Goal: Task Accomplishment & Management: Complete application form

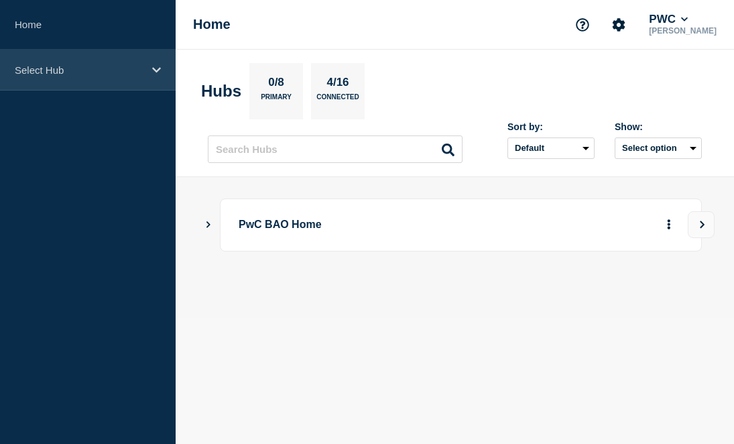
click at [121, 75] on p "Select Hub" at bounding box center [79, 69] width 129 height 11
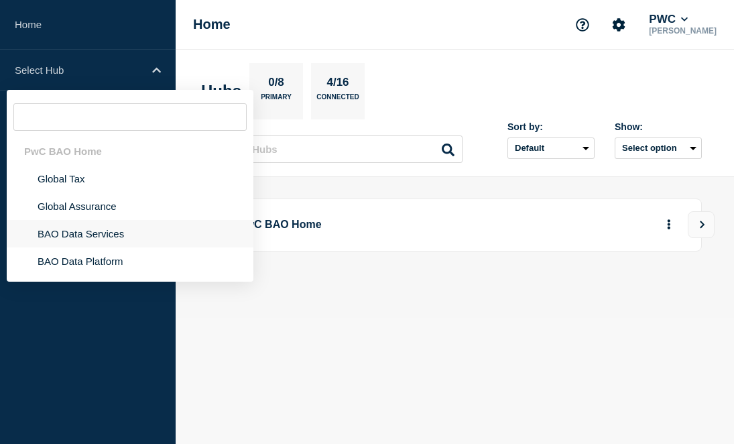
click at [112, 247] on li "BAO Data Services" at bounding box center [130, 260] width 247 height 27
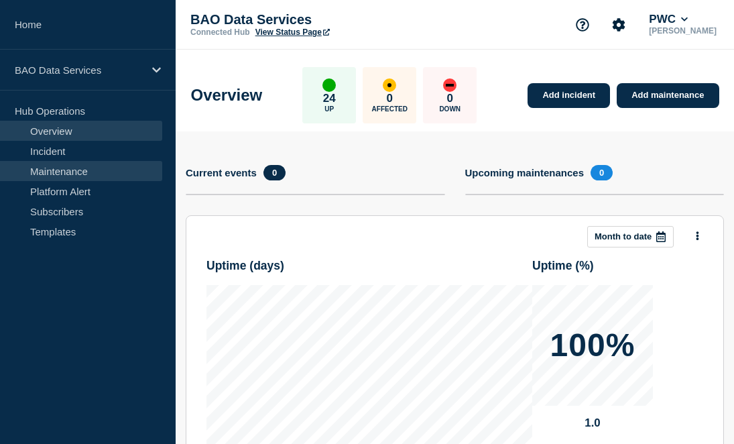
click at [101, 166] on link "Maintenance" at bounding box center [81, 171] width 162 height 20
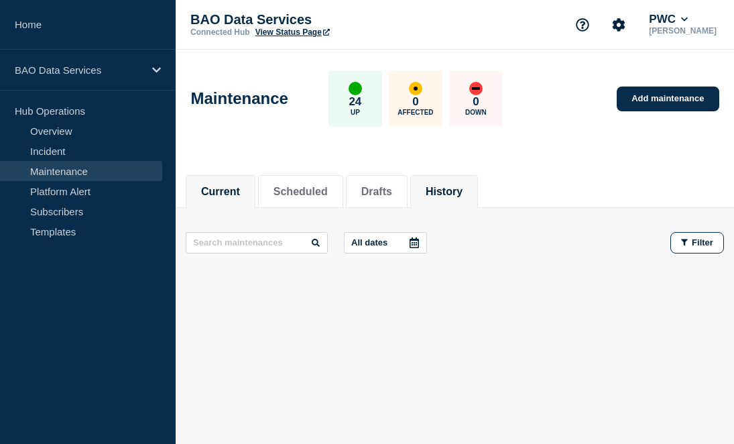
click at [429, 194] on button "History" at bounding box center [444, 192] width 37 height 12
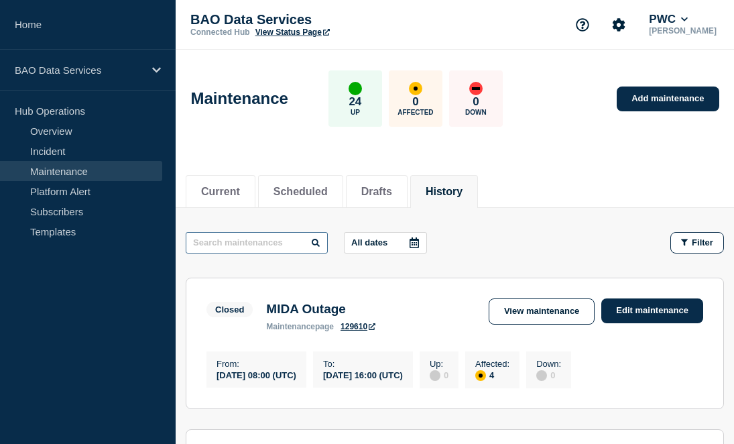
click at [250, 243] on input "text" at bounding box center [257, 242] width 142 height 21
type input "MIDA"
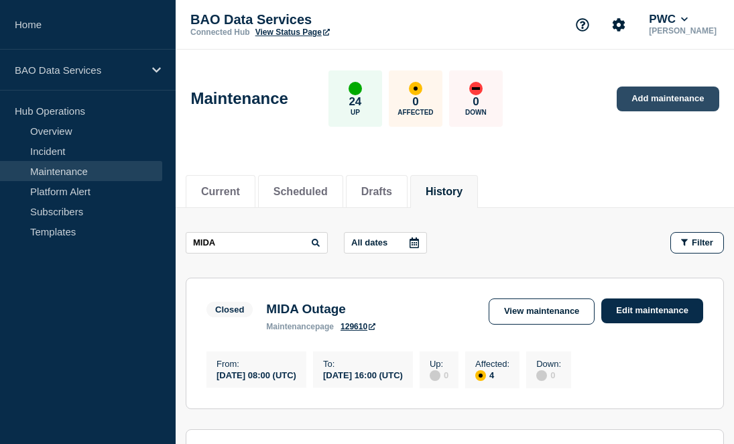
click at [629, 94] on link "Add maintenance" at bounding box center [668, 99] width 102 height 25
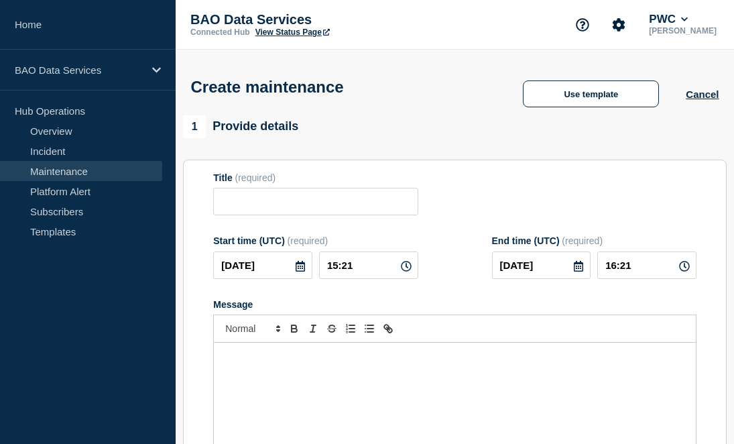
click at [256, 392] on div "Message" at bounding box center [455, 423] width 482 height 161
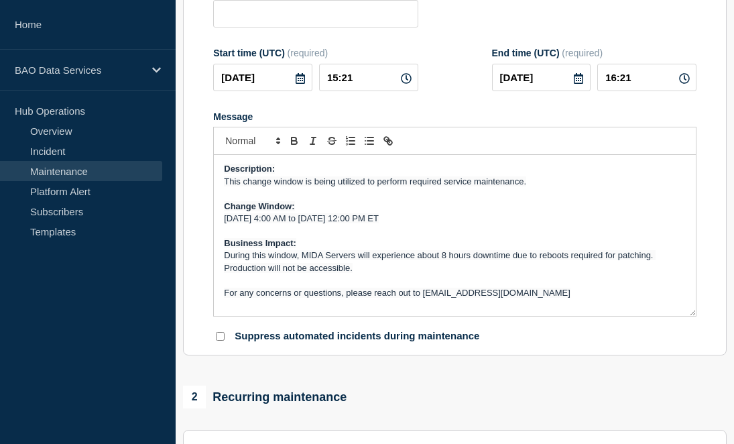
scroll to position [190, 0]
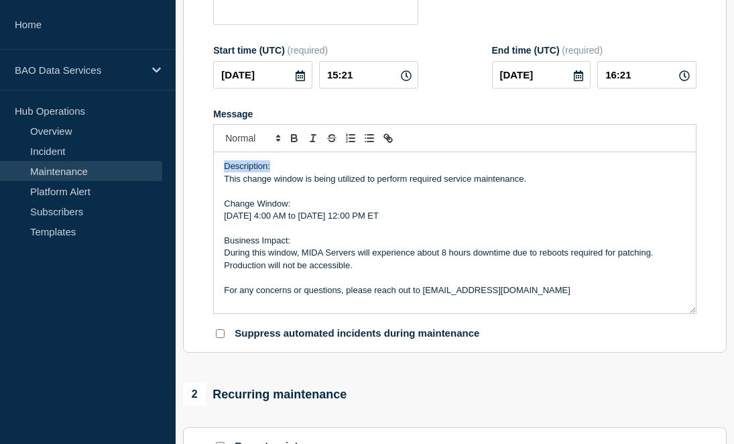
drag, startPoint x: 290, startPoint y: 184, endPoint x: 218, endPoint y: 184, distance: 71.8
click at [218, 184] on div "Description: This change window is being utilized to perform required service m…" at bounding box center [455, 232] width 482 height 161
click at [293, 144] on icon "Toggle bold text" at bounding box center [294, 138] width 12 height 12
drag, startPoint x: 296, startPoint y: 216, endPoint x: 214, endPoint y: 215, distance: 82.5
click at [214, 215] on div "Description: This change window is being utilized to perform required service m…" at bounding box center [455, 232] width 482 height 161
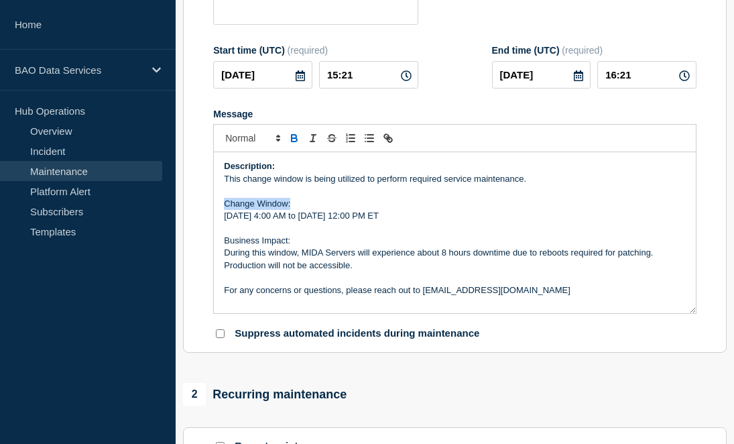
click at [294, 141] on icon "Toggle bold text" at bounding box center [294, 139] width 5 height 3
drag, startPoint x: 302, startPoint y: 257, endPoint x: 203, endPoint y: 257, distance: 98.6
click at [203, 257] on section "Title (required) Start time (UTC) (required) 2025-08-20 15:21 End time (UTC) (r…" at bounding box center [455, 161] width 544 height 384
click at [295, 144] on div at bounding box center [455, 138] width 484 height 28
click at [295, 144] on icon "Toggle bold text" at bounding box center [294, 138] width 12 height 12
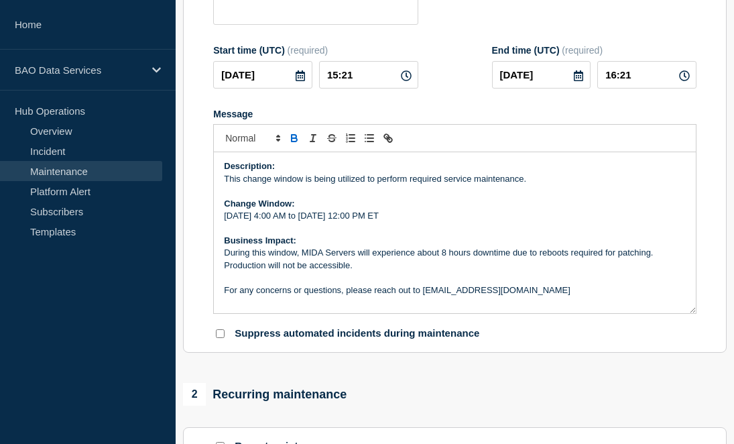
click at [339, 247] on p "Business Impact:" at bounding box center [455, 241] width 462 height 12
drag, startPoint x: 224, startPoint y: 231, endPoint x: 486, endPoint y: 235, distance: 262.2
click at [486, 222] on p "Sunday, June 22nd 4:00 AM to Sunday, June 22nd 12:00 PM ET" at bounding box center [455, 216] width 462 height 12
drag, startPoint x: 302, startPoint y: 237, endPoint x: 263, endPoint y: 236, distance: 39.6
click at [302, 234] on p "Message" at bounding box center [455, 228] width 462 height 12
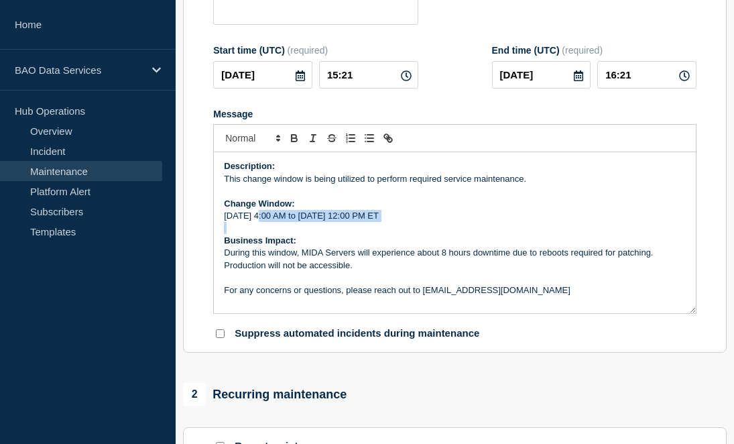
drag, startPoint x: 258, startPoint y: 230, endPoint x: 464, endPoint y: 240, distance: 206.8
click at [464, 240] on div "Description: This change window is being utilized to perform required service m…" at bounding box center [455, 232] width 482 height 161
click at [237, 222] on p "Sunday, Aug 29th - Friday 5.00 PM EST - 6.00 PM EST" at bounding box center [455, 216] width 462 height 12
click at [322, 222] on p "Friday, Aug 29th - Friday 5.00 PM EST - 6.00 PM EST" at bounding box center [455, 216] width 462 height 12
click at [342, 222] on p "Friday, Aug 29th 5.00 PM EST - 6.00 PM EST" at bounding box center [455, 216] width 462 height 12
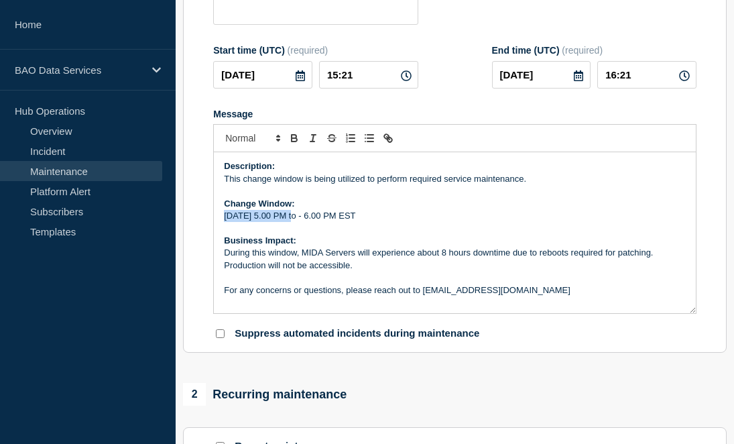
drag, startPoint x: 225, startPoint y: 231, endPoint x: 286, endPoint y: 233, distance: 61.1
click at [286, 222] on p "Friday, Aug 29th 5.00 PM to - 6.00 PM EST" at bounding box center [455, 216] width 462 height 12
copy p "Friday, Aug 29th"
click at [337, 222] on p "Friday, Aug 29th 5.00 PM to - 6.00 PM EST" at bounding box center [455, 216] width 462 height 12
click at [341, 222] on p "Friday, Aug 29th 5.00 PM to - 6.00 PM EST" at bounding box center [455, 216] width 462 height 12
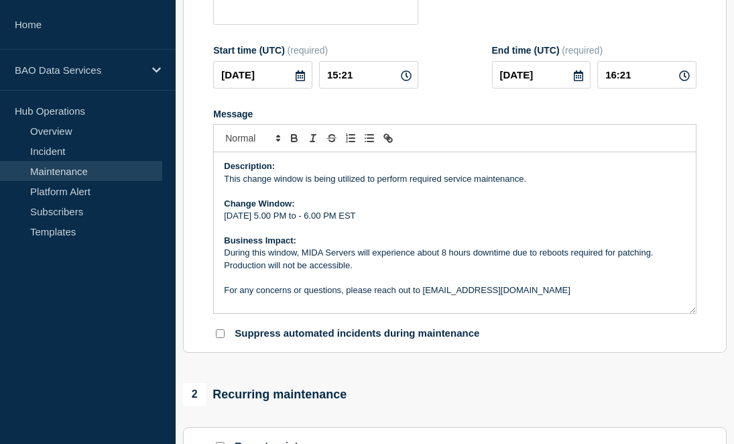
click at [341, 222] on p "Friday, Aug 29th 5.00 PM to - 6.00 PM EST" at bounding box center [455, 216] width 462 height 12
click at [451, 222] on p "Friday, Aug 29th 5.00 PM to - Friday, Aug 29th 6.00 PM EST" at bounding box center [455, 216] width 462 height 12
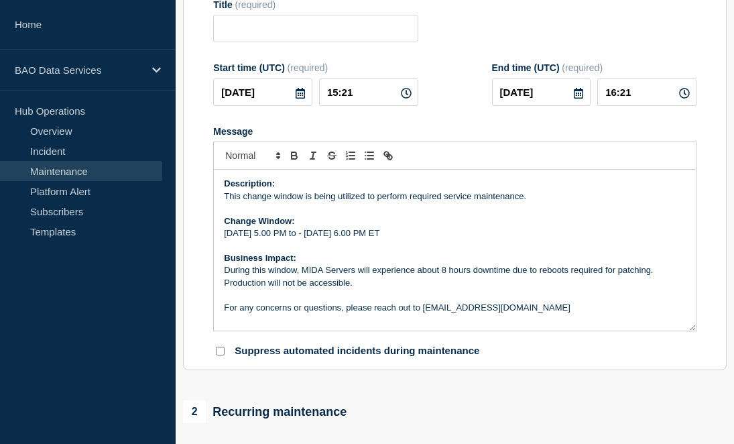
scroll to position [169, 0]
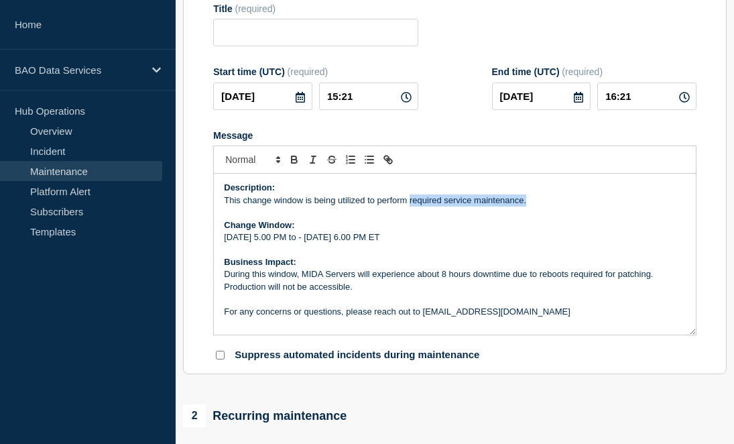
drag, startPoint x: 408, startPoint y: 216, endPoint x: 537, endPoint y: 210, distance: 128.9
click at [537, 207] on p "This change window is being utilized to perform required service maintenance." at bounding box center [455, 200] width 462 height 12
click at [500, 207] on p "This change window is being utilized to perform Market Data API PROD deployment." at bounding box center [455, 200] width 462 height 12
click at [637, 268] on p "Business Impact:" at bounding box center [455, 262] width 462 height 12
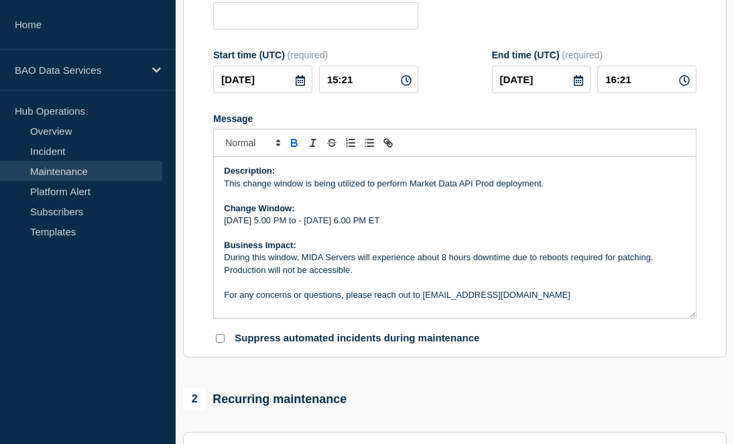
scroll to position [202, 0]
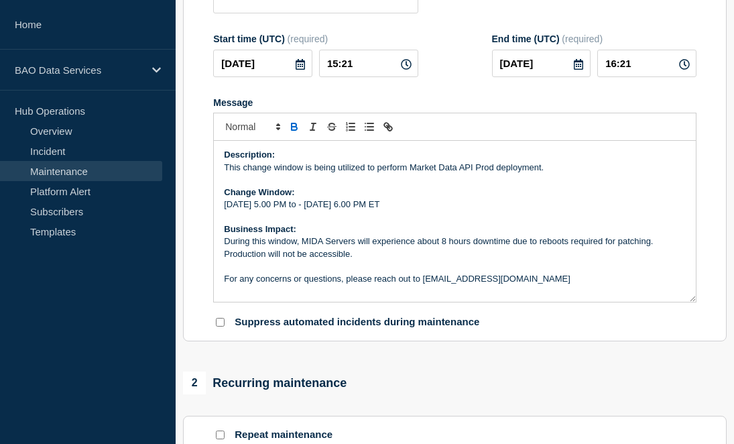
click at [446, 256] on p "During this window, MIDA Servers will experience about 8 hours downtime due to …" at bounding box center [455, 247] width 462 height 25
click at [471, 257] on p "During this window, MIDA Servers will experience about 1 hours downtime due to …" at bounding box center [455, 247] width 462 height 25
drag, startPoint x: 508, startPoint y: 257, endPoint x: 648, endPoint y: 259, distance: 140.8
click at [648, 259] on p "During this window, MIDA Servers will experience about 1 hour downtime due to r…" at bounding box center [455, 247] width 462 height 25
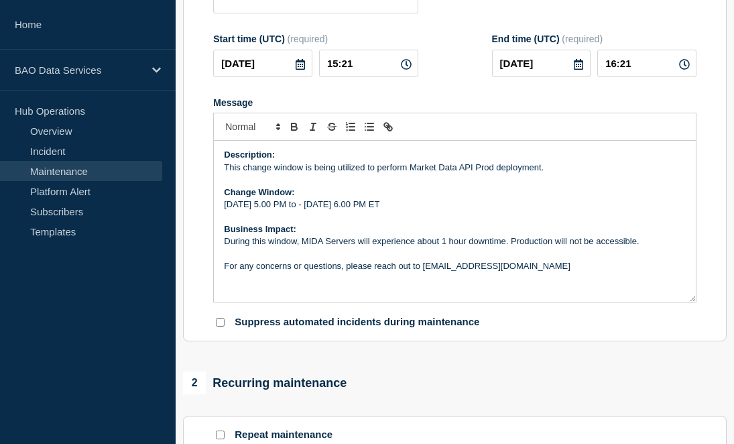
click at [604, 342] on section "Title (required) Start time (UTC) (required) 2025-08-20 15:21 End time (UTC) (r…" at bounding box center [455, 150] width 544 height 384
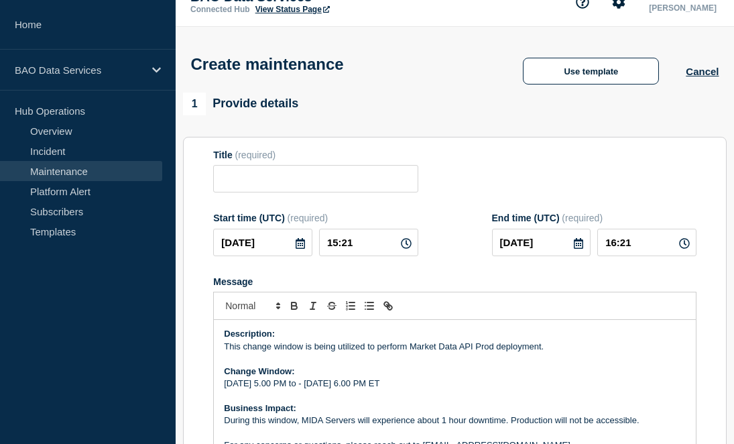
scroll to position [0, 0]
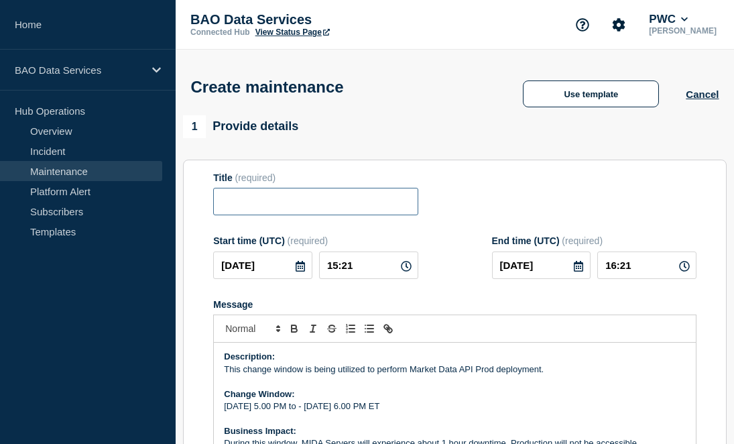
click at [302, 215] on input "Title" at bounding box center [315, 201] width 205 height 27
paste input "MIDA Outage"
type input "MIDA Outage"
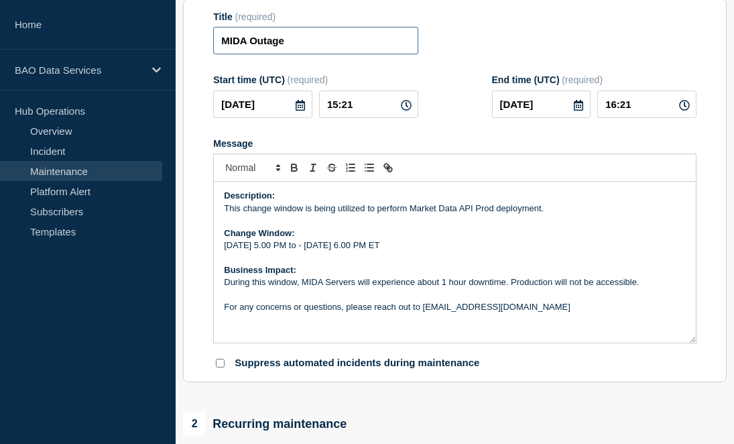
scroll to position [162, 0]
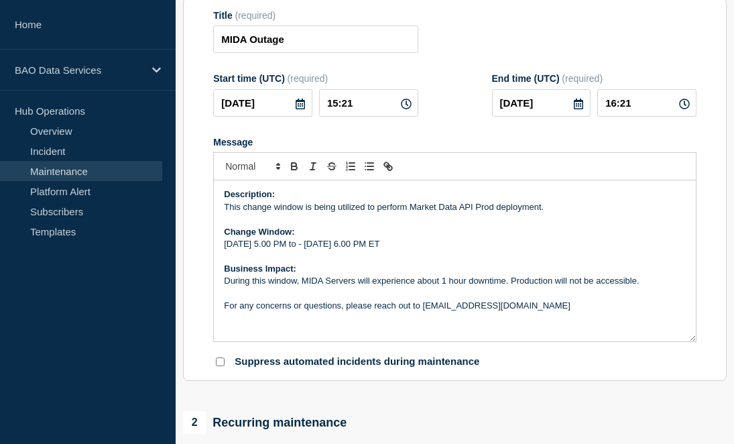
click at [515, 46] on div "Title (required) MIDA Outage" at bounding box center [455, 32] width 484 height 44
click at [300, 102] on input "2025-08-20" at bounding box center [262, 102] width 99 height 27
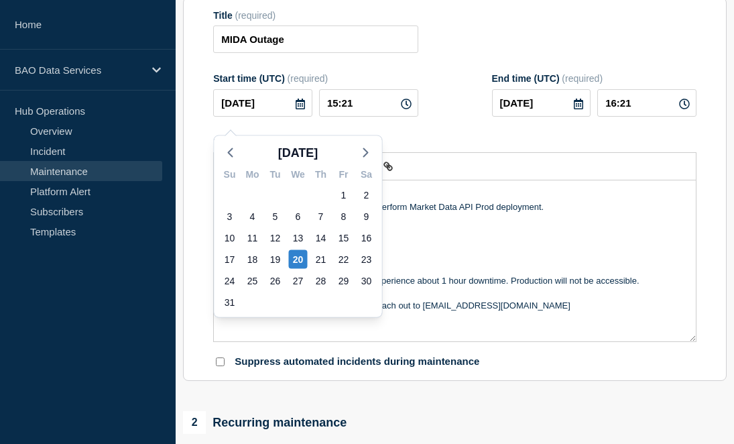
click at [300, 109] on icon at bounding box center [300, 104] width 9 height 11
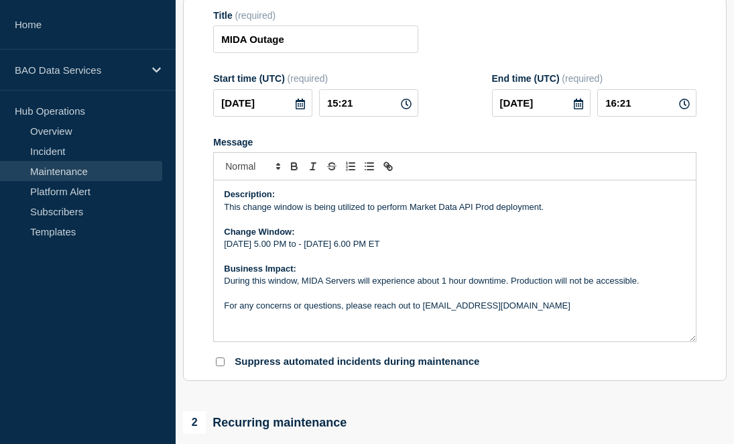
click at [300, 109] on icon at bounding box center [300, 104] width 9 height 11
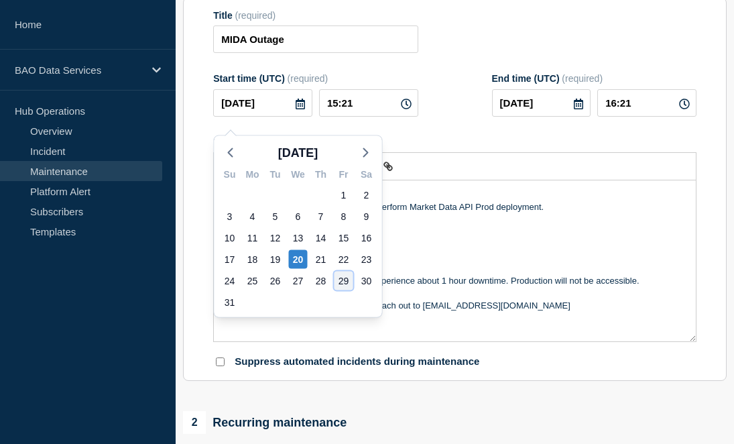
click at [345, 278] on div "29" at bounding box center [344, 281] width 19 height 19
type input "2025-08-29"
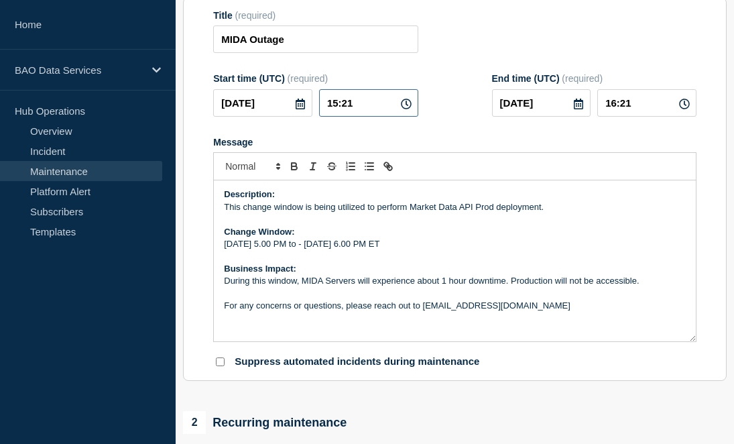
drag, startPoint x: 359, startPoint y: 114, endPoint x: 257, endPoint y: 109, distance: 102.1
click at [257, 107] on div "2025-08-29 15:21" at bounding box center [315, 102] width 205 height 27
type input "21:00"
type input "22:00"
click at [585, 148] on div "Message" at bounding box center [455, 142] width 484 height 11
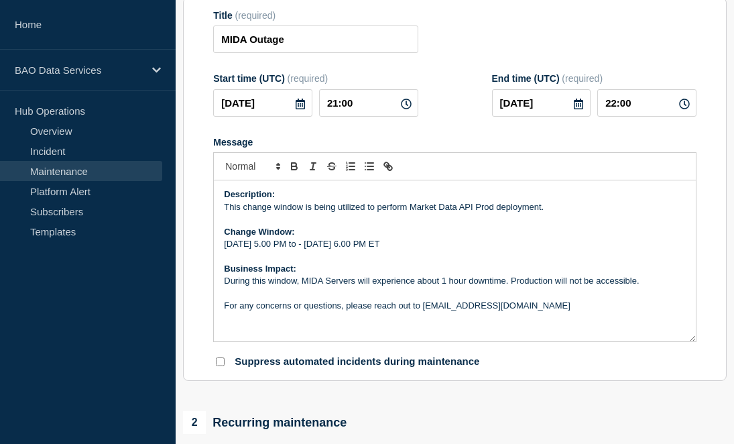
click at [440, 133] on form "Title (required) MIDA Outage Start time (UTC) (required) 2025-08-29 21:00 End t…" at bounding box center [455, 189] width 484 height 359
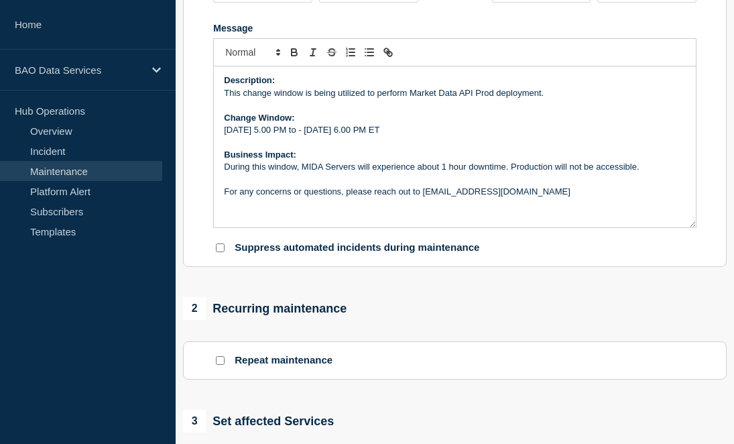
scroll to position [280, 0]
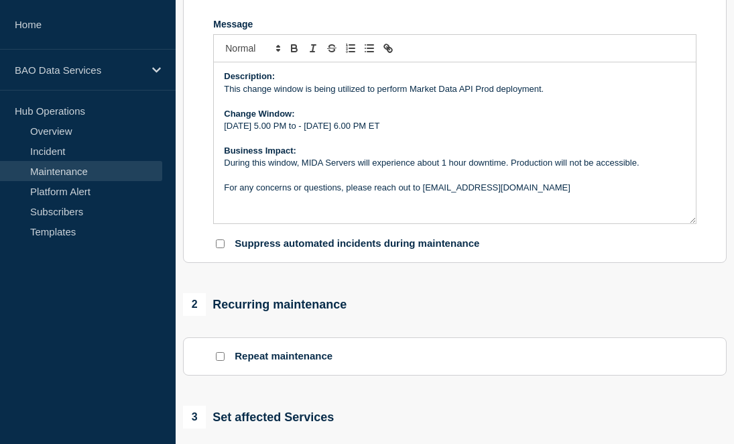
click at [390, 315] on div "2 Recurring maintenance" at bounding box center [455, 304] width 544 height 23
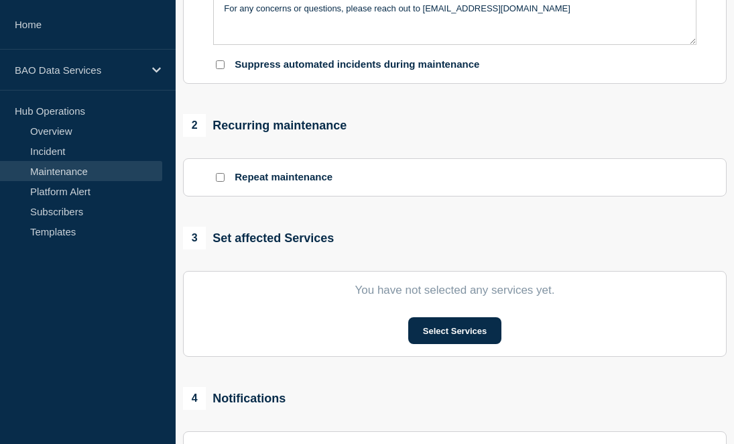
scroll to position [477, 0]
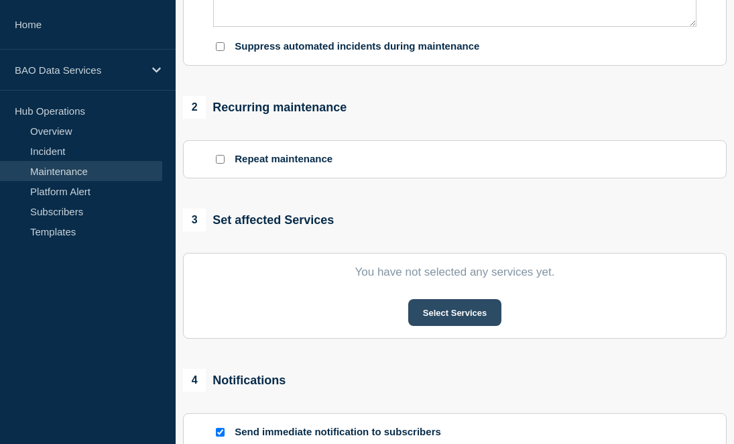
click at [458, 325] on button "Select Services" at bounding box center [454, 312] width 93 height 27
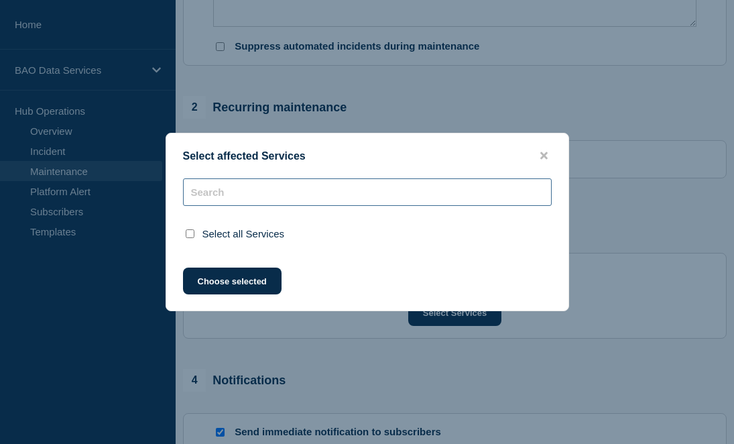
click at [306, 198] on div "Select all Services" at bounding box center [367, 214] width 402 height 72
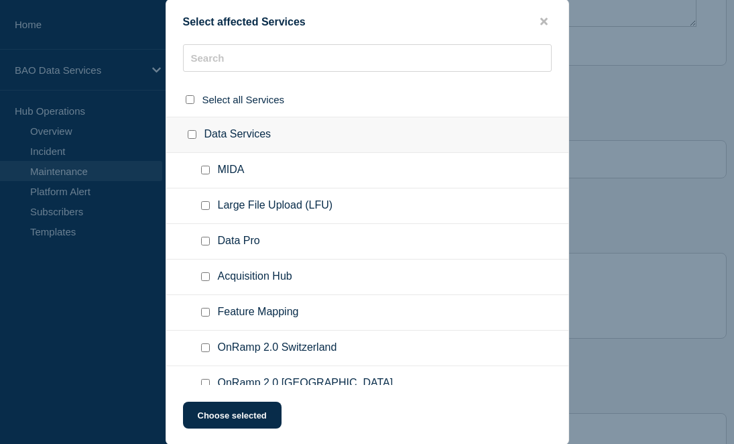
click at [207, 173] on input "MIDA checkbox" at bounding box center [205, 170] width 9 height 9
checkbox input "true"
click at [235, 414] on button "Choose selected" at bounding box center [232, 415] width 99 height 27
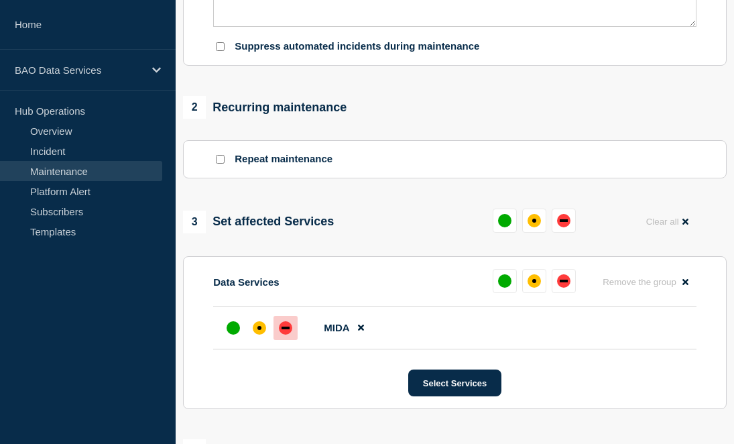
click at [292, 335] on div "down" at bounding box center [285, 327] width 13 height 13
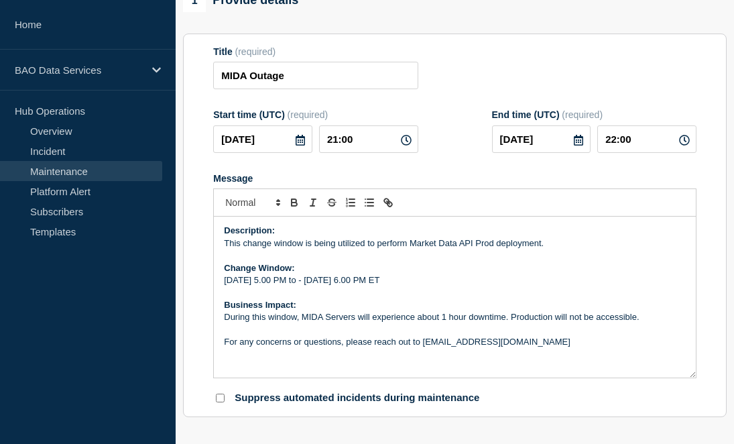
scroll to position [123, 0]
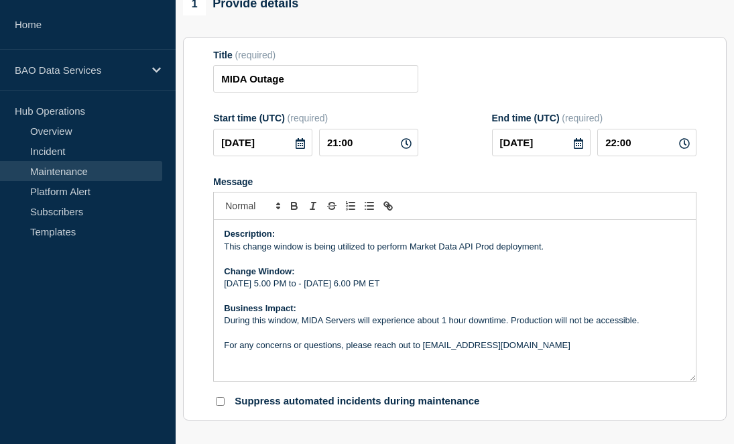
click at [296, 290] on p "Friday, Aug 29th 5.00 PM to - Friday, Aug 29th 6.00 PM ET" at bounding box center [455, 284] width 462 height 12
click at [412, 290] on p "Friday, Aug 29th 5:00 PM to - Friday, Aug 29th 6.00 PM ET" at bounding box center [455, 284] width 462 height 12
click at [555, 302] on p "Message" at bounding box center [455, 296] width 462 height 12
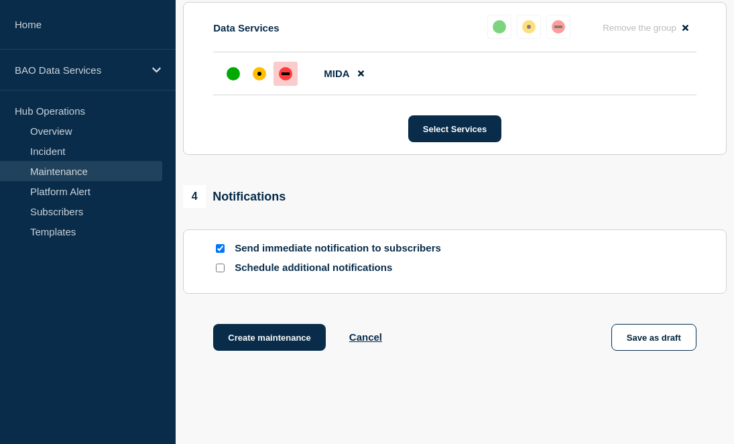
scroll to position [819, 0]
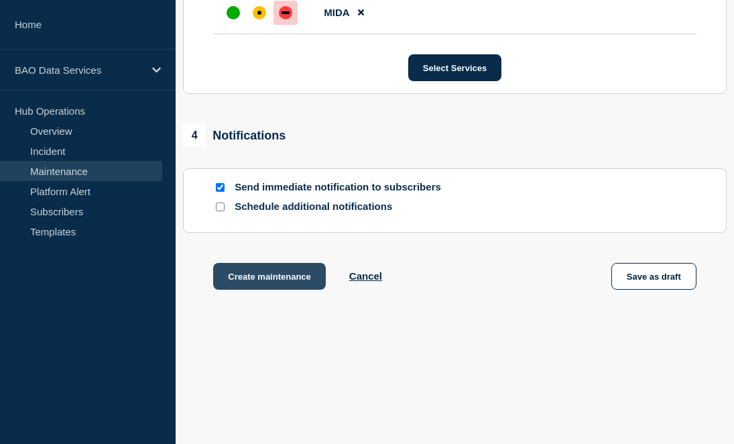
click at [294, 273] on button "Create maintenance" at bounding box center [269, 276] width 113 height 27
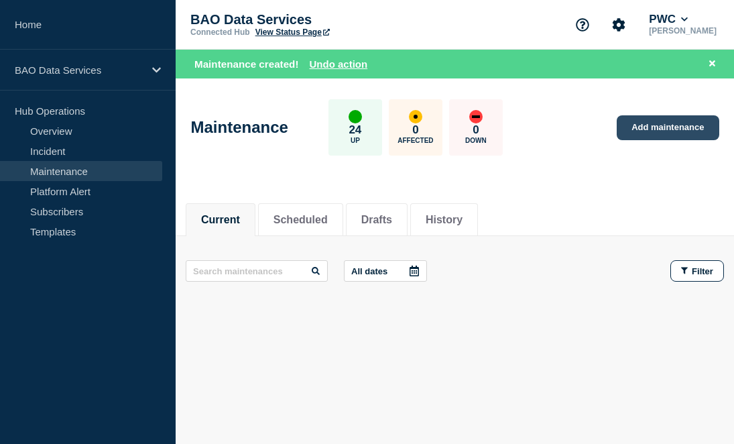
click at [661, 129] on link "Add maintenance" at bounding box center [668, 127] width 102 height 25
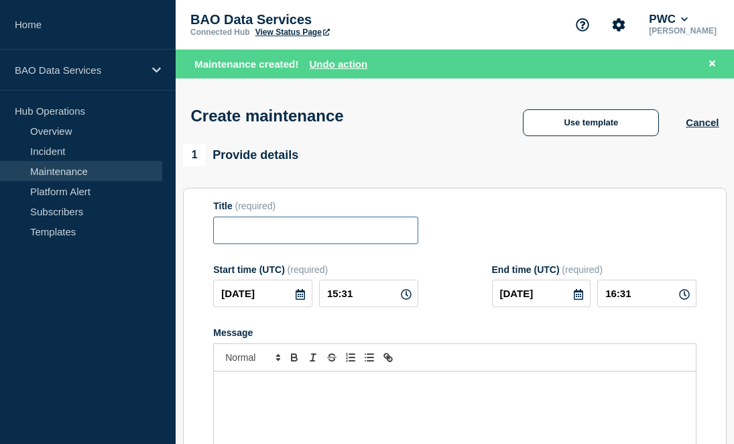
click at [338, 244] on input "Title" at bounding box center [315, 230] width 205 height 27
type input "MIDA Outage"
click at [303, 300] on icon at bounding box center [300, 294] width 11 height 11
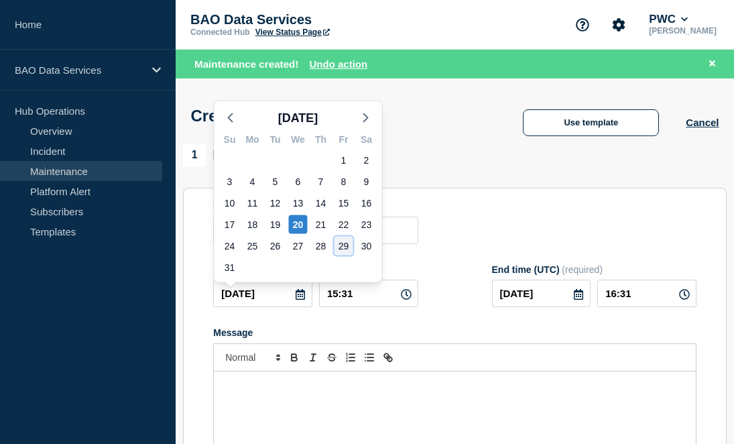
click at [343, 238] on div "29" at bounding box center [344, 246] width 19 height 19
type input "2025-08-29"
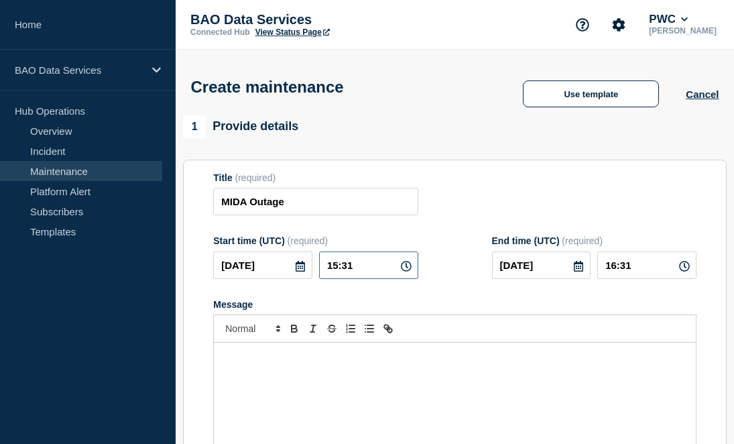
click at [367, 275] on input "15:31" at bounding box center [368, 264] width 99 height 27
type input "21:00"
type input "22:00"
click at [453, 279] on div "Start time (UTC) (required) 2025-08-29 21:00 End time (UTC) (required) 2025-08-…" at bounding box center [455, 257] width 484 height 44
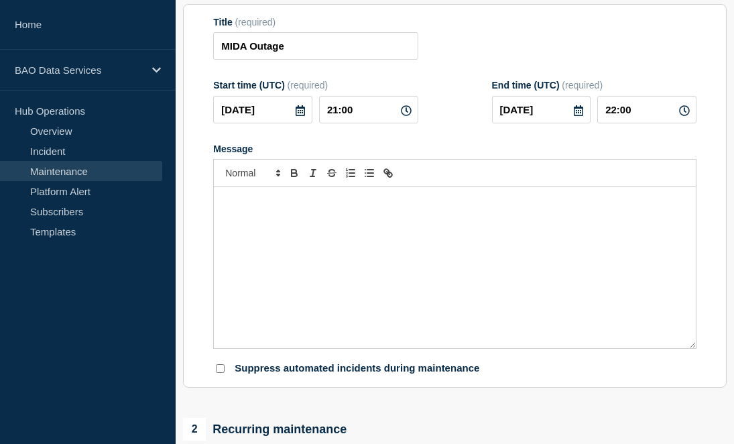
scroll to position [168, 0]
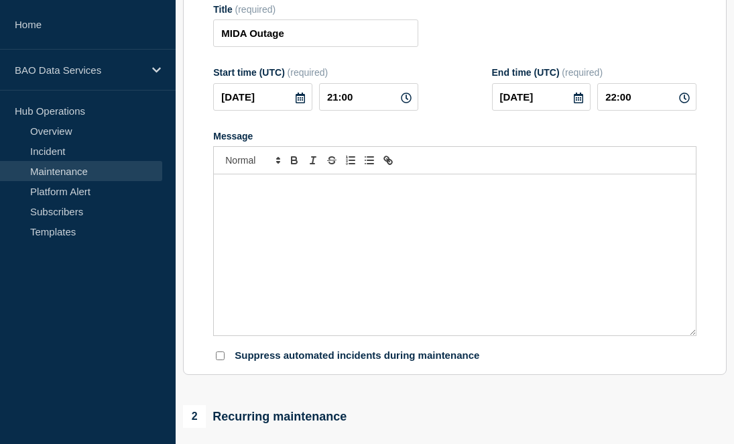
click at [292, 249] on div "Message" at bounding box center [455, 254] width 482 height 161
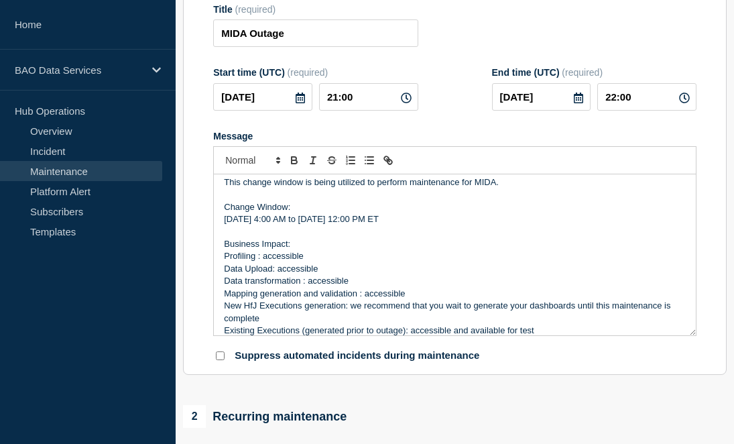
scroll to position [0, 0]
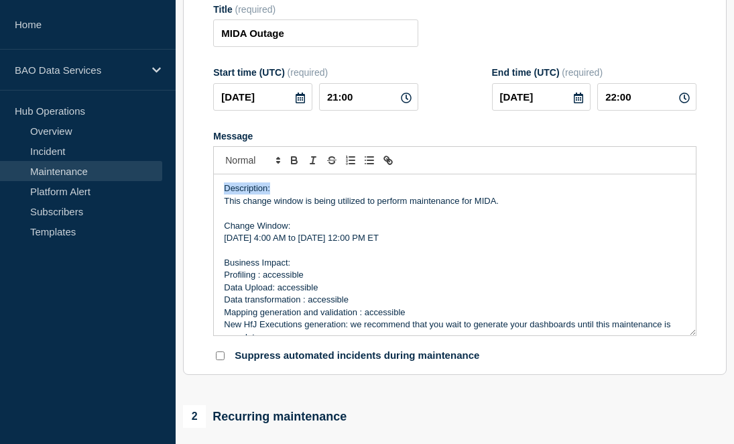
drag, startPoint x: 275, startPoint y: 203, endPoint x: 164, endPoint y: 203, distance: 111.3
click at [164, 203] on div "Home BAO Data Services Hub Operations Overview Incident Maintenance Platform Al…" at bounding box center [367, 415] width 734 height 1166
click at [296, 164] on icon "Toggle bold text" at bounding box center [294, 161] width 5 height 3
drag, startPoint x: 294, startPoint y: 237, endPoint x: 175, endPoint y: 237, distance: 119.4
click at [175, 237] on div "Home BAO Data Services Hub Operations Overview Incident Maintenance Platform Al…" at bounding box center [367, 415] width 734 height 1166
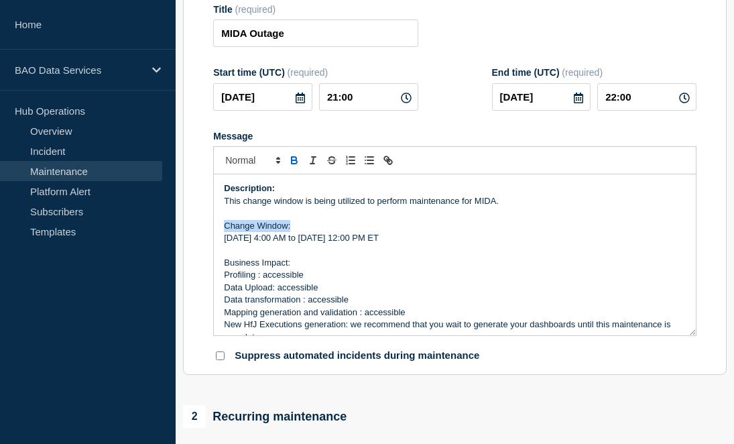
click at [296, 166] on icon "Toggle bold text" at bounding box center [294, 160] width 12 height 12
drag, startPoint x: 293, startPoint y: 277, endPoint x: 128, endPoint y: 263, distance: 165.6
click at [128, 263] on div "Home BAO Data Services Hub Operations Overview Incident Maintenance Platform Al…" at bounding box center [367, 415] width 734 height 1166
click at [295, 166] on icon "Toggle bold text" at bounding box center [294, 160] width 12 height 12
click at [310, 281] on p "Profiling : accessible" at bounding box center [455, 275] width 462 height 12
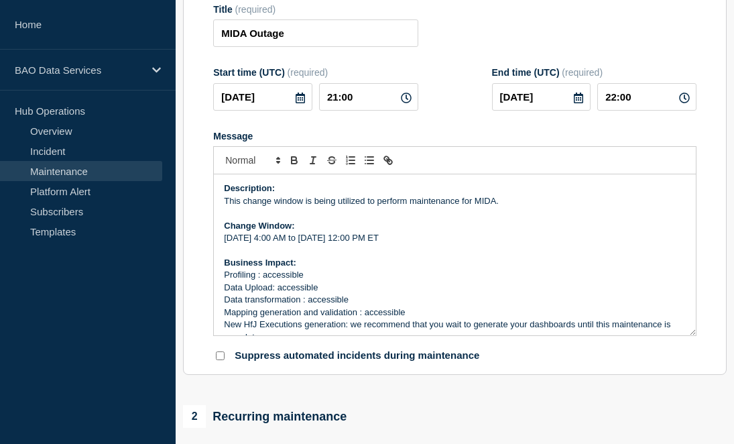
scroll to position [28, 0]
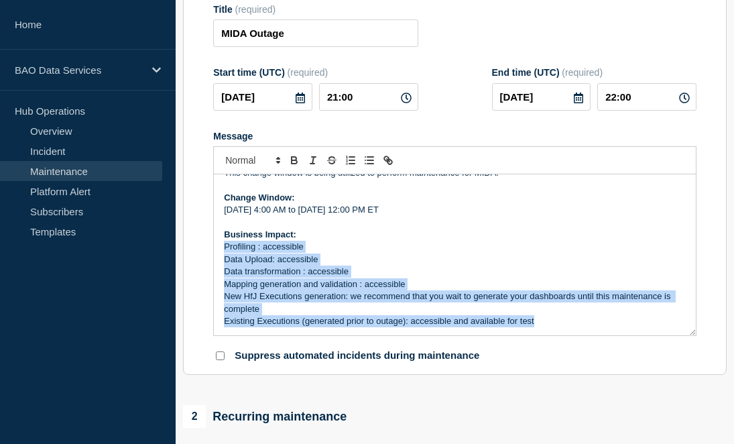
drag, startPoint x: 224, startPoint y: 262, endPoint x: 574, endPoint y: 341, distance: 358.7
click at [574, 335] on div "Description: This change window is being utilized to perform maintenance for MI…" at bounding box center [455, 254] width 482 height 161
click at [365, 166] on icon "Toggle bulleted list" at bounding box center [369, 160] width 12 height 12
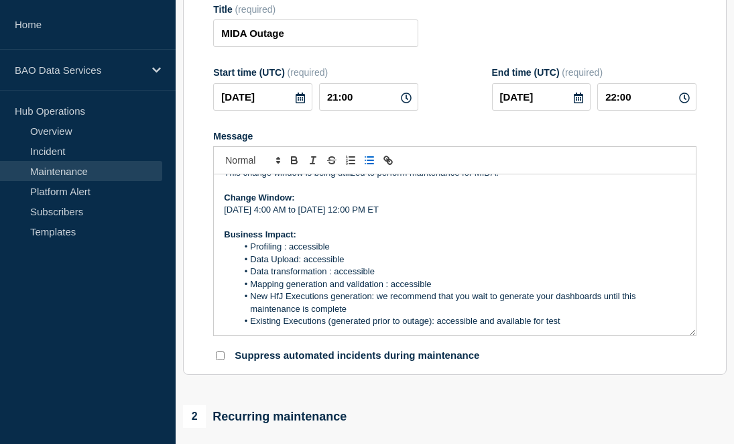
click at [386, 253] on li "Profiling : accessible" at bounding box center [461, 247] width 449 height 12
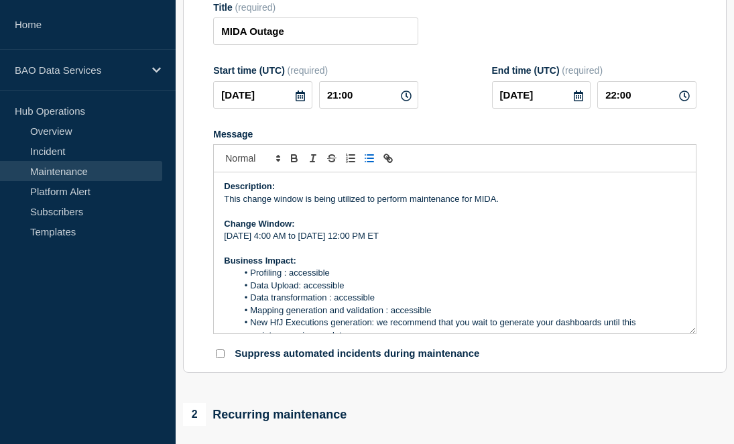
scroll to position [137, 0]
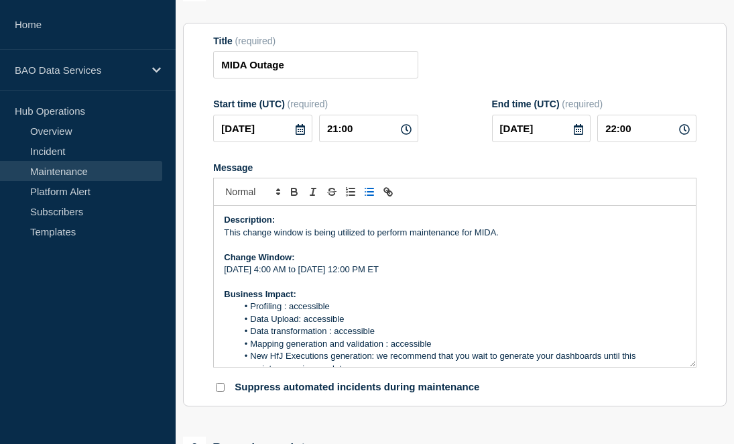
drag, startPoint x: 480, startPoint y: 279, endPoint x: 188, endPoint y: 284, distance: 291.8
click at [188, 284] on section "Title (required) MIDA Outage Start time (UTC) (required) 2025-08-29 21:00 End t…" at bounding box center [455, 215] width 544 height 384
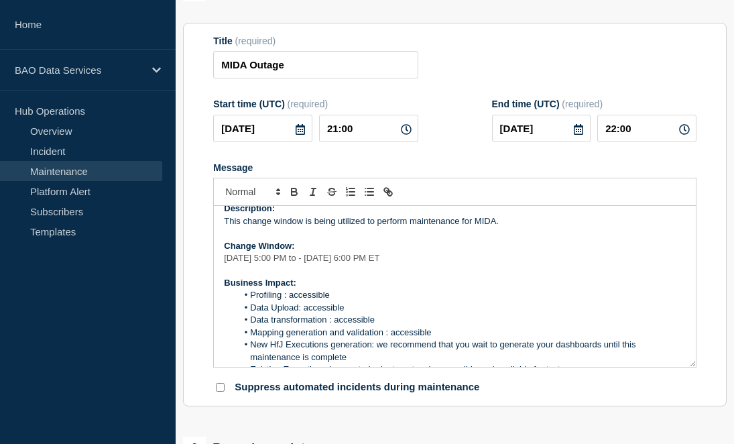
drag, startPoint x: 486, startPoint y: 272, endPoint x: 134, endPoint y: 272, distance: 351.4
click at [134, 272] on div "Home BAO Data Services Hub Operations Overview Incident Maintenance Platform Al…" at bounding box center [367, 446] width 734 height 1166
click at [262, 200] on span "Font size" at bounding box center [252, 192] width 66 height 16
click at [479, 252] on p "Change Window:" at bounding box center [455, 246] width 462 height 12
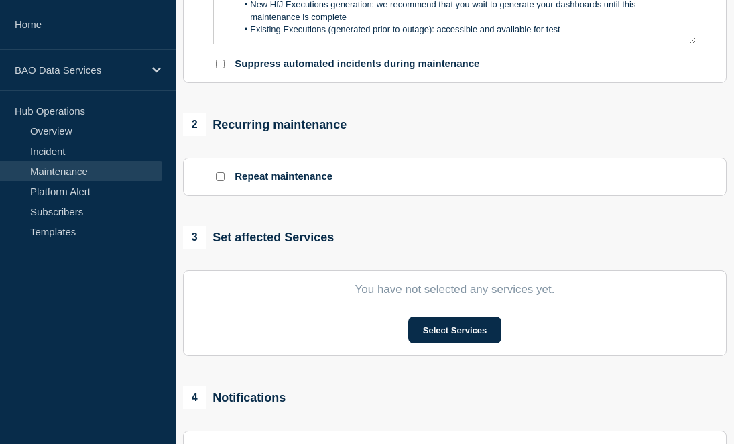
scroll to position [473, 0]
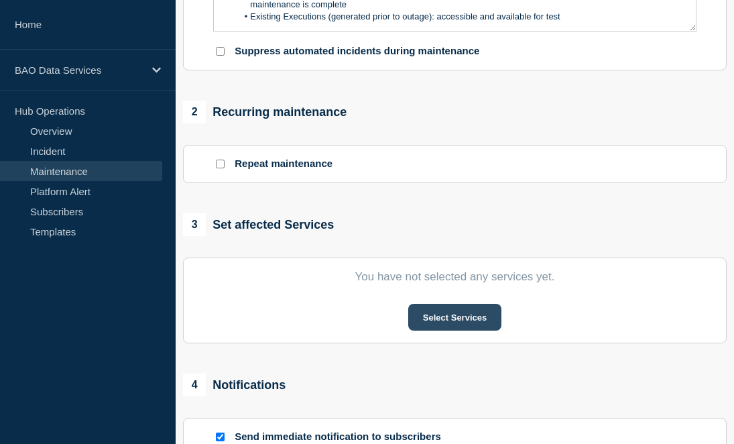
click at [449, 331] on button "Select Services" at bounding box center [454, 317] width 93 height 27
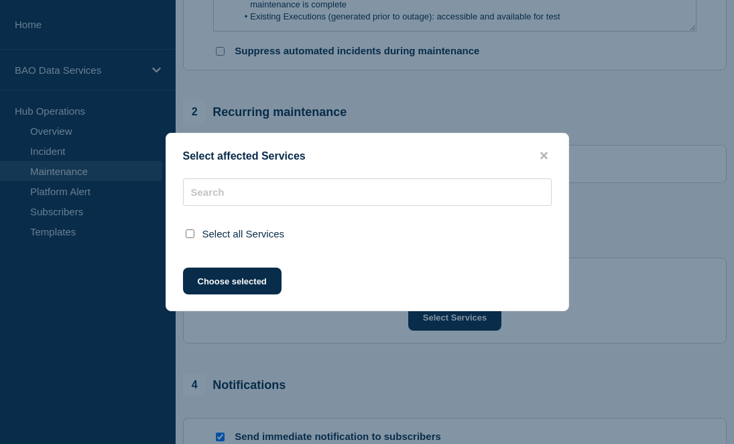
click at [294, 217] on div at bounding box center [367, 234] width 402 height 34
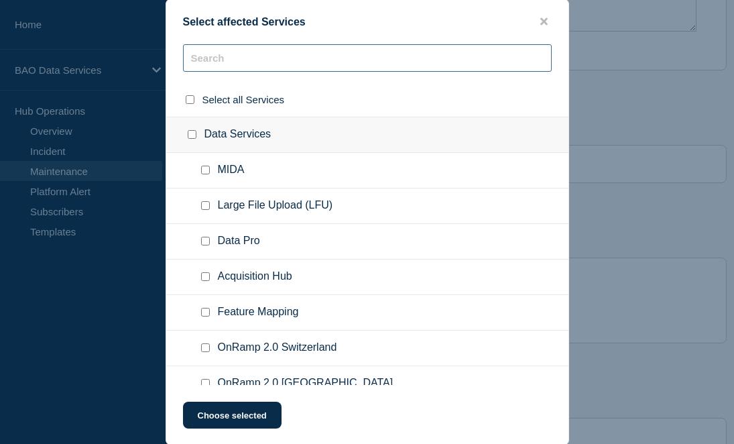
click at [249, 48] on input "text" at bounding box center [367, 57] width 369 height 27
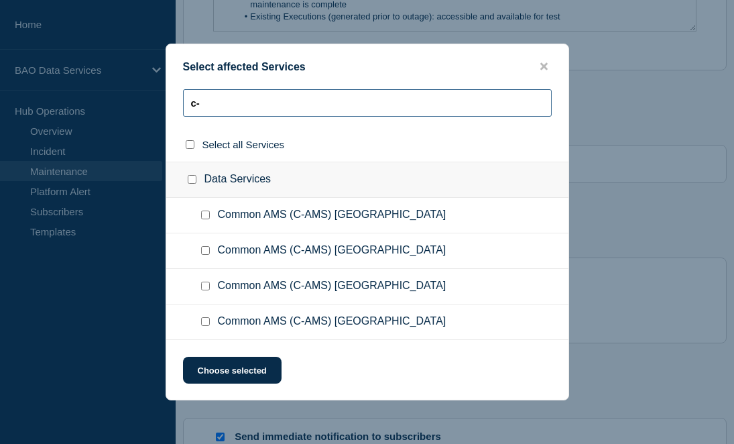
type input "c-"
click at [207, 212] on input "Common AMS (C-AMS) Switzerland checkbox" at bounding box center [205, 215] width 9 height 9
checkbox input "true"
click at [205, 255] on input "Common AMS (C-AMS) East Region checkbox" at bounding box center [205, 250] width 9 height 9
checkbox input "true"
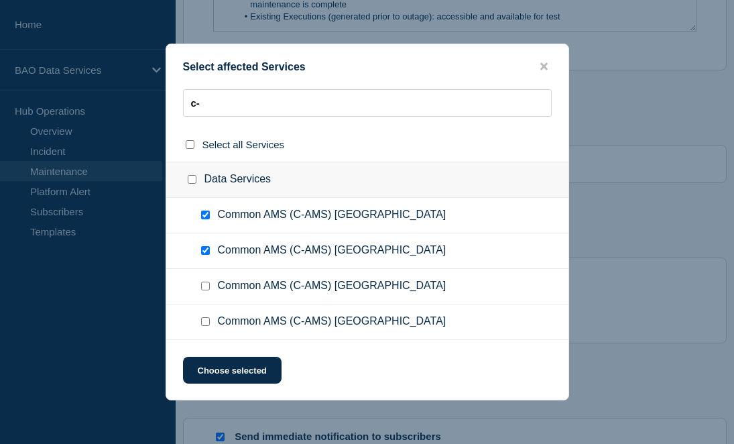
click at [205, 290] on input "Common AMS (C-AMS) Central Region checkbox" at bounding box center [205, 286] width 9 height 9
checkbox input "true"
click at [205, 326] on input "Common AMS (C-AMS) West Region checkbox" at bounding box center [205, 321] width 9 height 9
checkbox input "true"
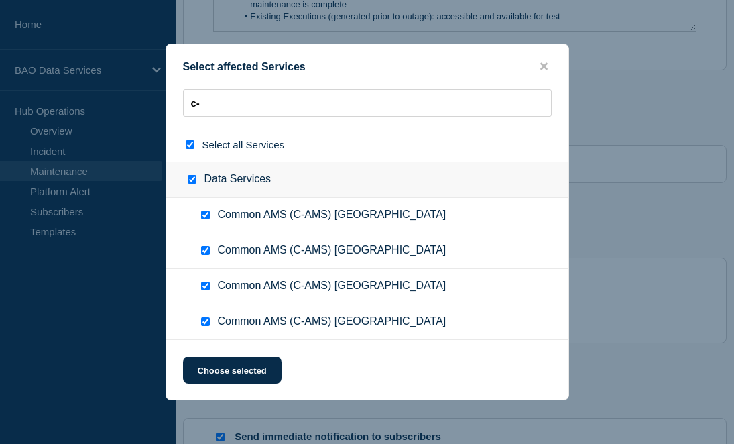
checkbox input "true"
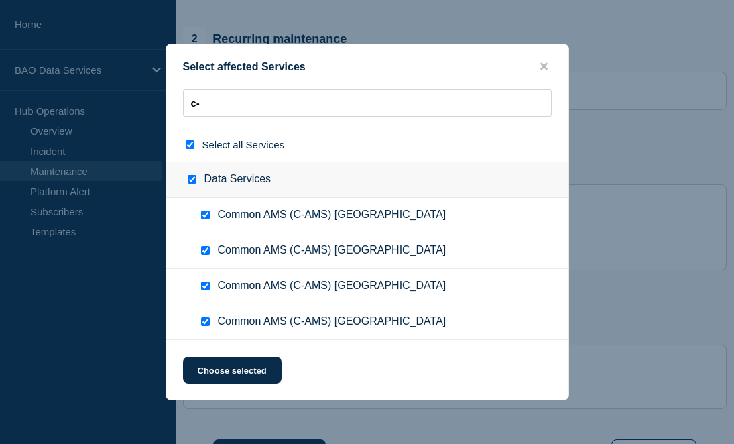
scroll to position [549, 0]
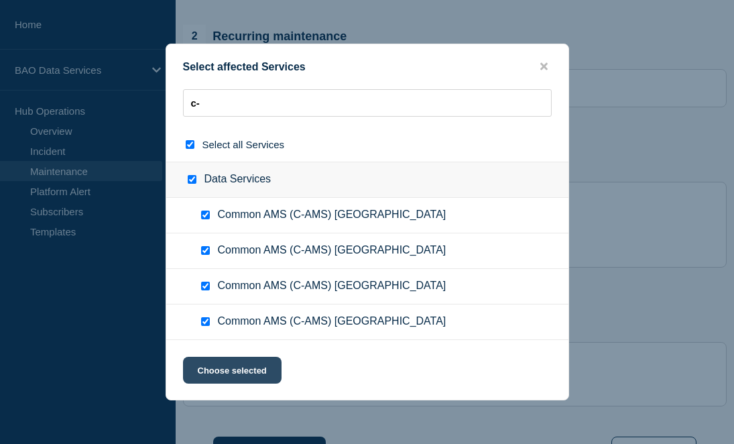
click at [217, 376] on button "Choose selected" at bounding box center [232, 370] width 99 height 27
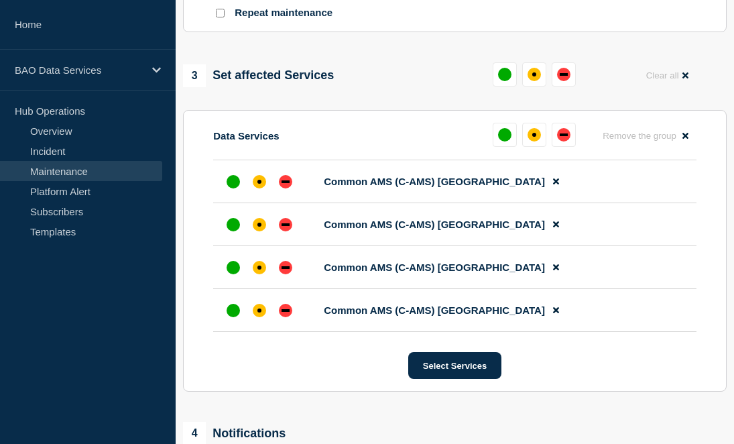
scroll to position [647, 0]
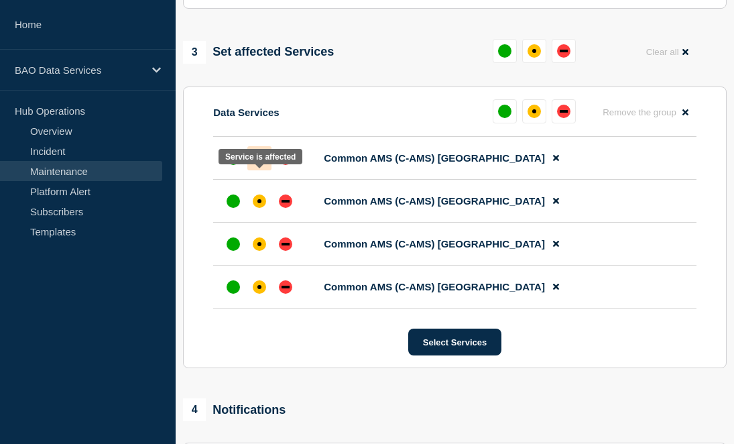
click at [256, 165] on div "affected" at bounding box center [259, 158] width 13 height 13
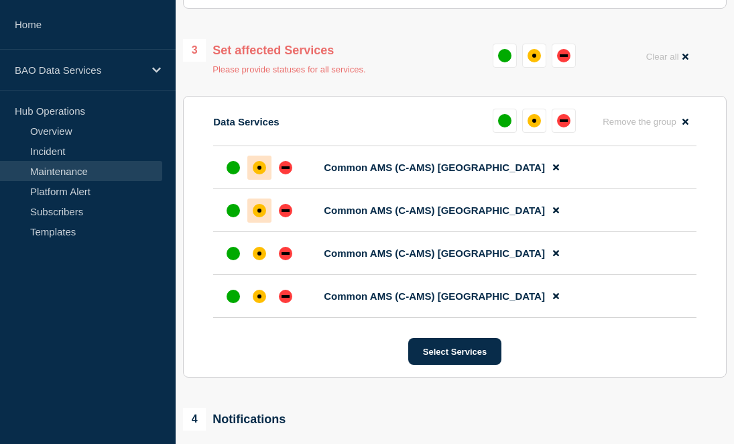
click at [257, 223] on div at bounding box center [259, 210] width 24 height 24
click at [257, 266] on div at bounding box center [259, 253] width 24 height 24
click at [257, 303] on div "affected" at bounding box center [259, 296] width 13 height 13
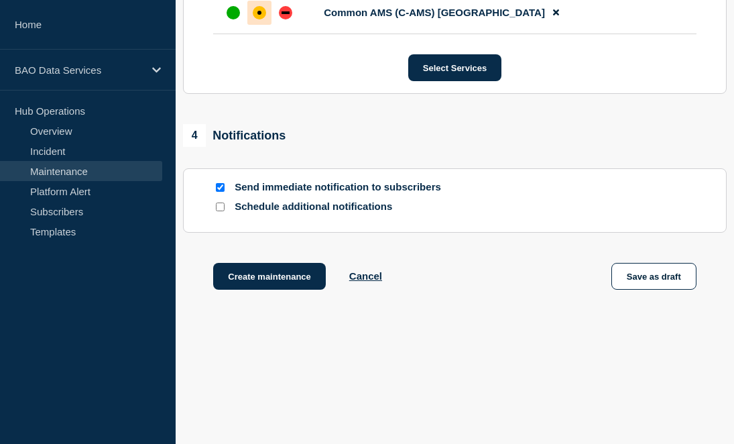
scroll to position [955, 0]
click at [266, 283] on button "Create maintenance" at bounding box center [269, 276] width 113 height 27
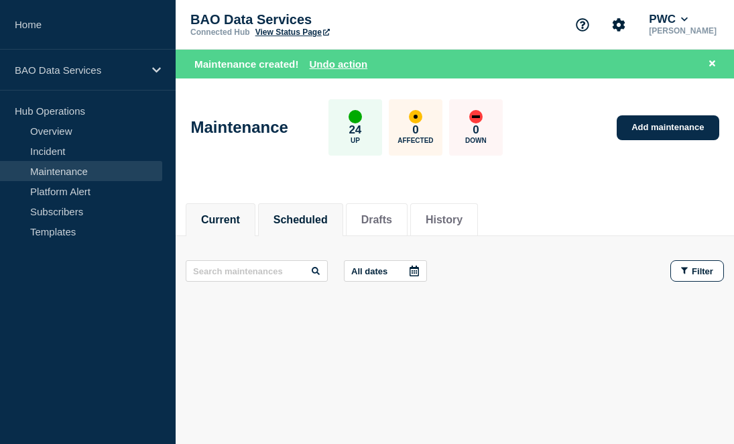
click at [301, 209] on li "Scheduled" at bounding box center [300, 219] width 85 height 33
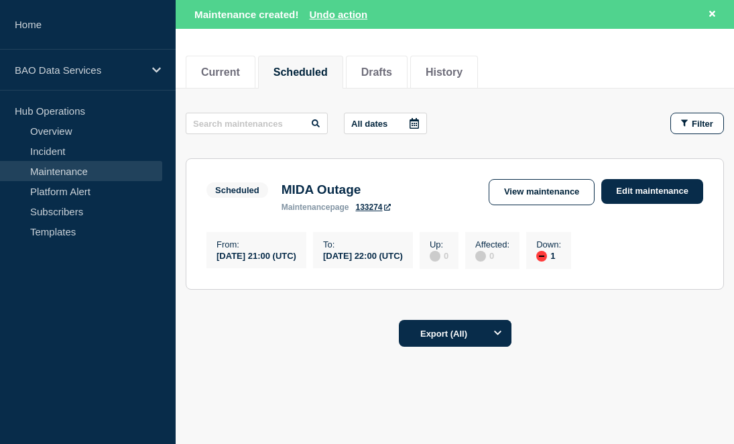
scroll to position [180, 0]
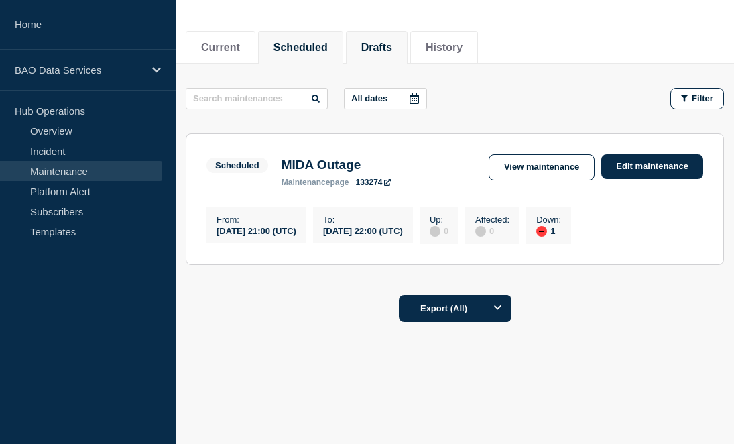
scroll to position [145, 0]
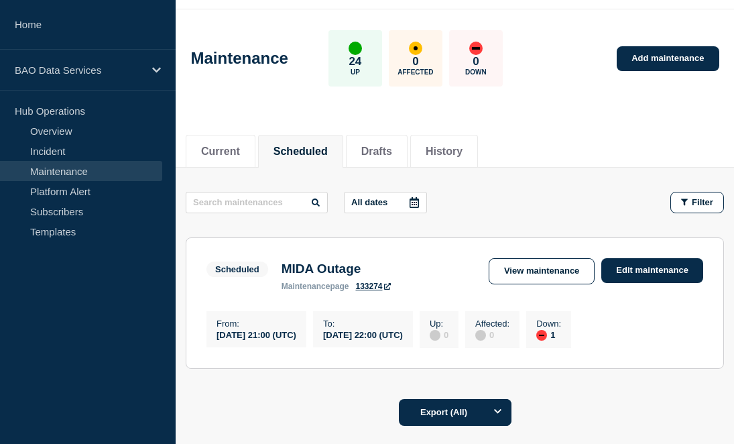
scroll to position [152, 0]
